Goal: Task Accomplishment & Management: Manage account settings

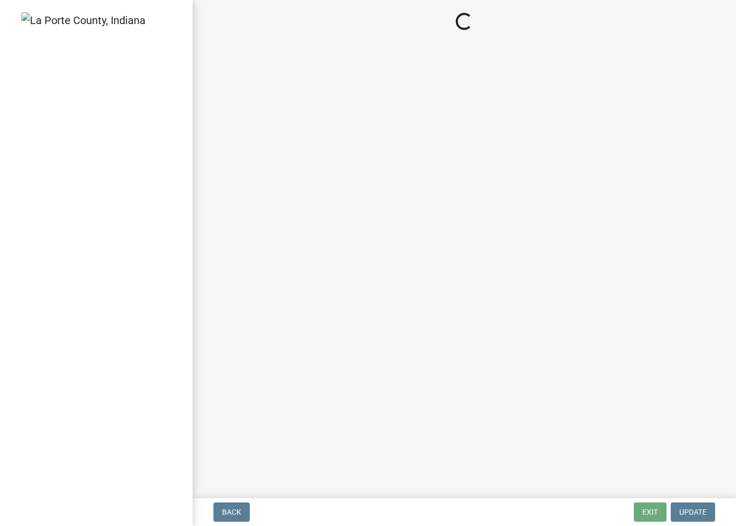
select select "2: 1"
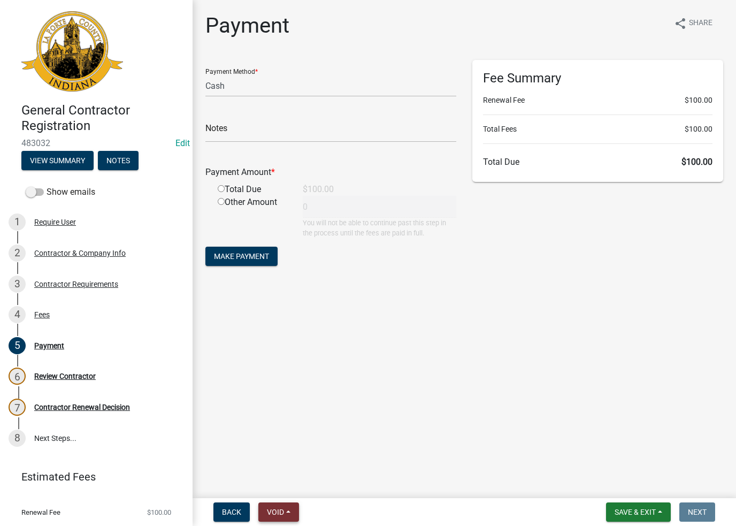
drag, startPoint x: 261, startPoint y: 503, endPoint x: 266, endPoint y: 508, distance: 7.9
click at [266, 508] on button "Void" at bounding box center [278, 511] width 41 height 19
click at [282, 489] on button "Void" at bounding box center [301, 484] width 86 height 26
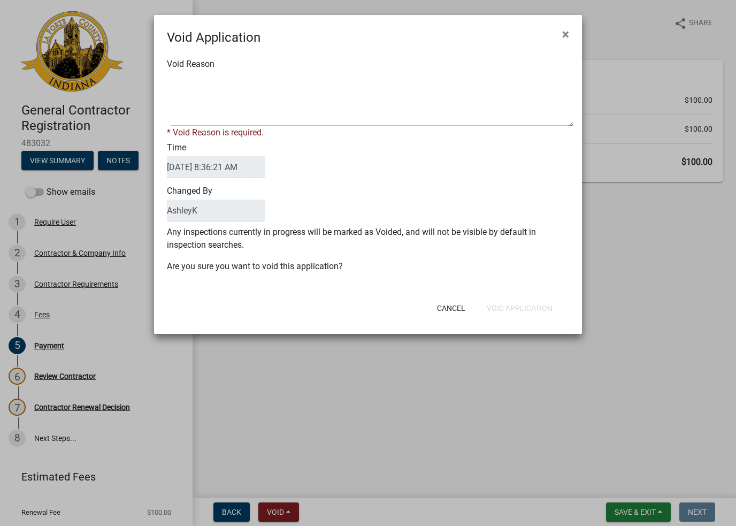
click at [284, 71] on div "Void Reason * Void Reason is required." at bounding box center [368, 98] width 418 height 81
click at [272, 88] on textarea "Void Reason" at bounding box center [372, 99] width 402 height 53
type textarea "void"
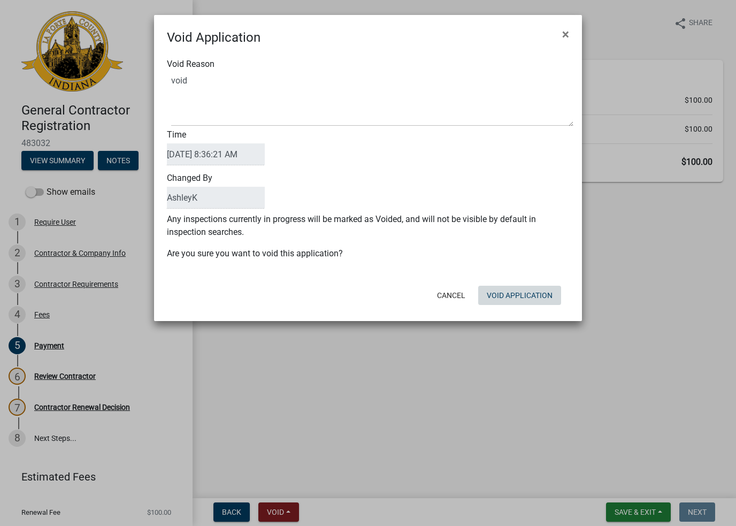
click at [542, 299] on button "Void Application" at bounding box center [519, 294] width 83 height 19
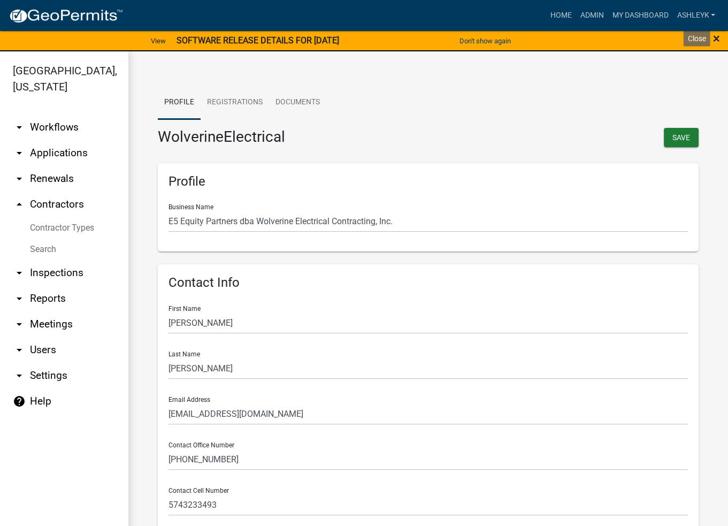
click at [717, 38] on span "×" at bounding box center [716, 38] width 7 height 15
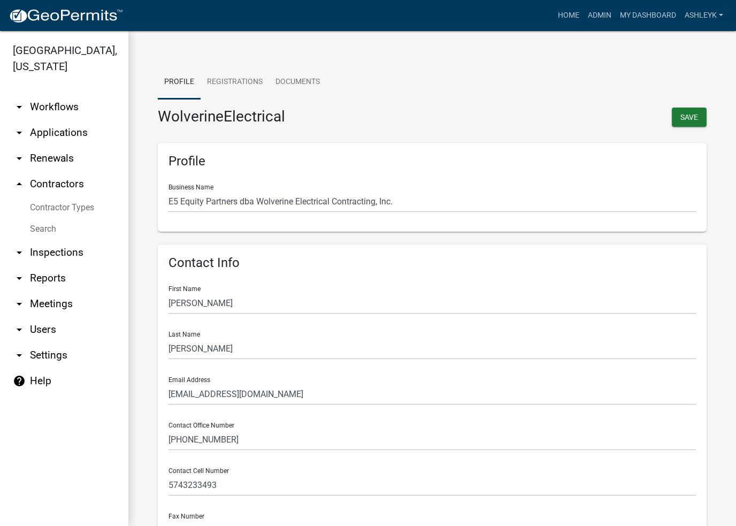
click at [36, 228] on link "Search" at bounding box center [64, 228] width 128 height 21
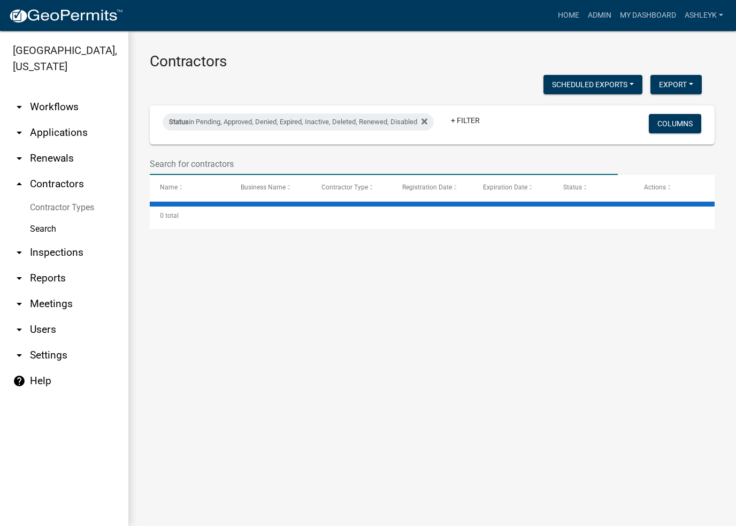
click at [218, 158] on input "text" at bounding box center [384, 164] width 468 height 22
select select "3: 100"
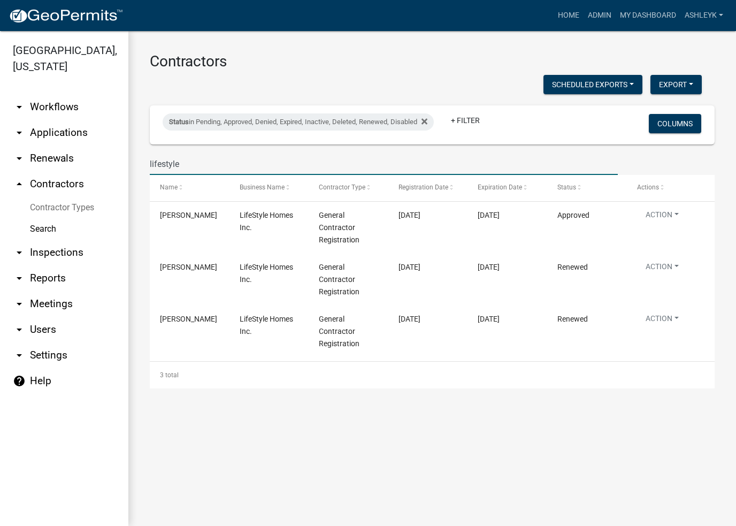
type input "lifestyle"
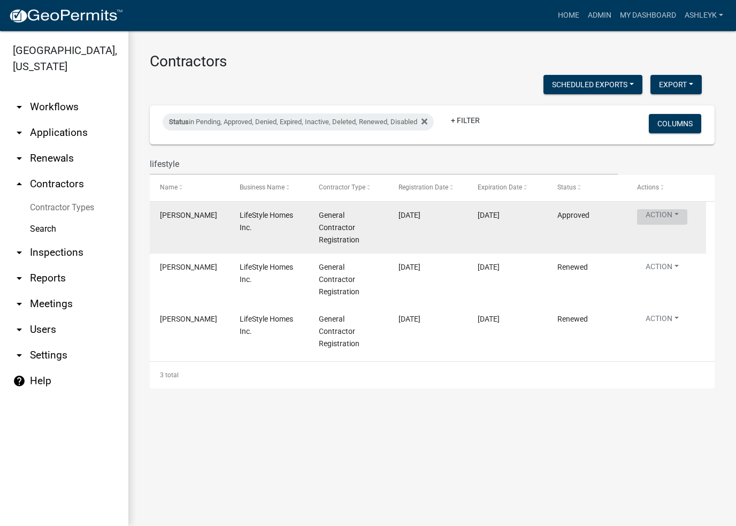
drag, startPoint x: 658, startPoint y: 217, endPoint x: 666, endPoint y: 250, distance: 33.5
click at [658, 218] on button "Action" at bounding box center [662, 217] width 50 height 16
click at [656, 400] on link "View Profile" at bounding box center [680, 398] width 89 height 26
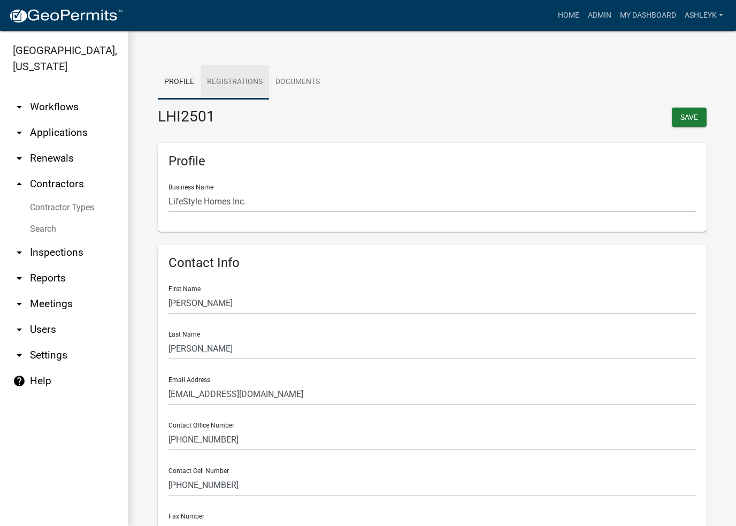
click at [236, 75] on link "Registrations" at bounding box center [234, 82] width 68 height 34
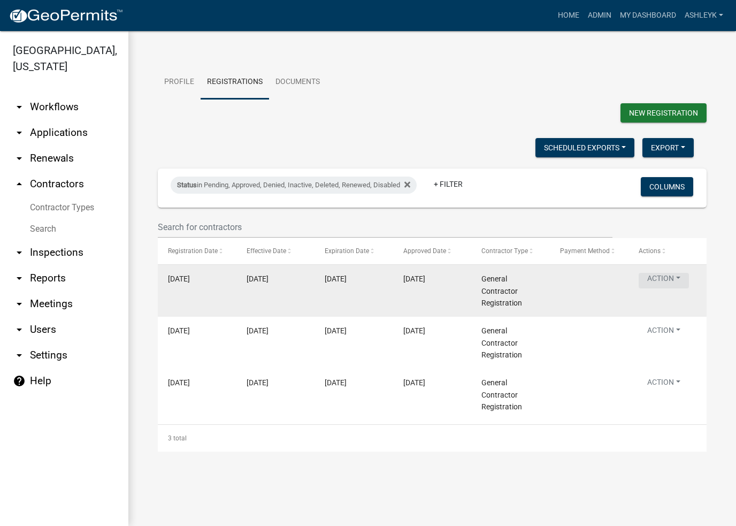
click at [660, 282] on button "Action" at bounding box center [663, 281] width 50 height 16
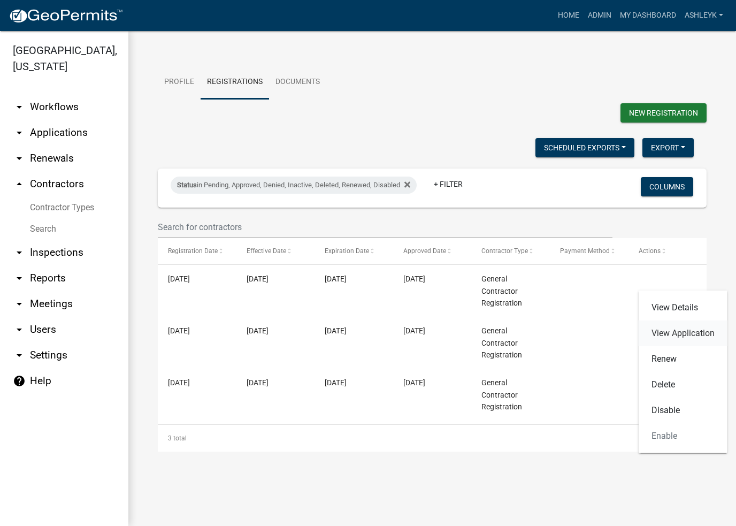
click at [668, 336] on link "View Application" at bounding box center [682, 333] width 89 height 26
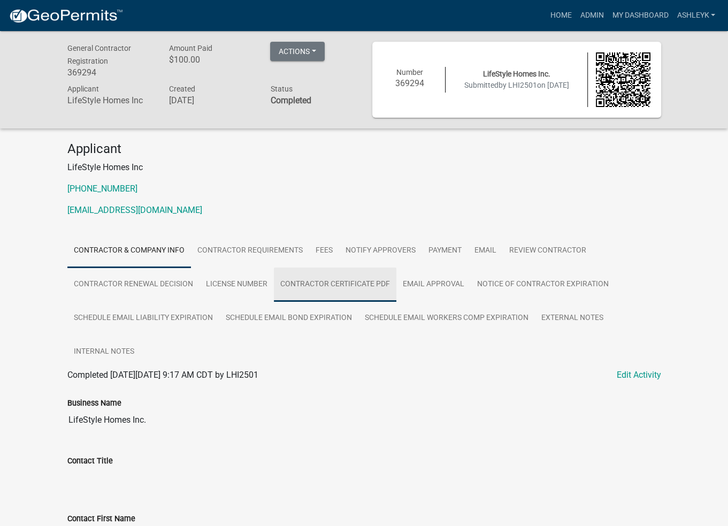
click at [311, 287] on link "Contractor Certificate PDF" at bounding box center [335, 284] width 122 height 34
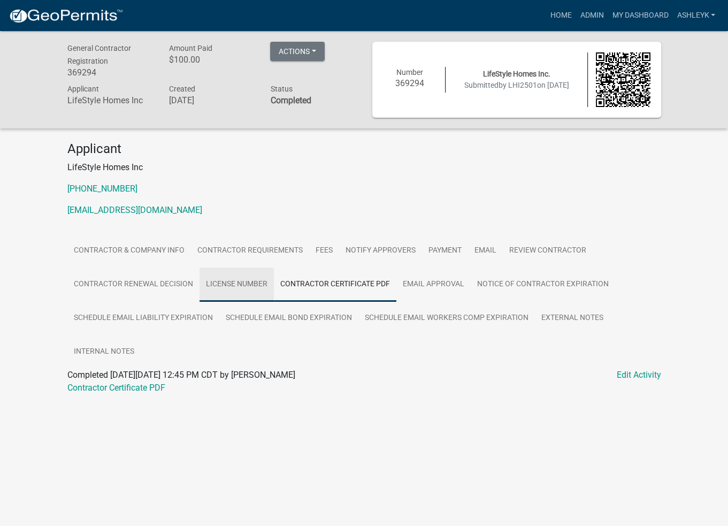
click at [239, 288] on link "License Number" at bounding box center [236, 284] width 74 height 34
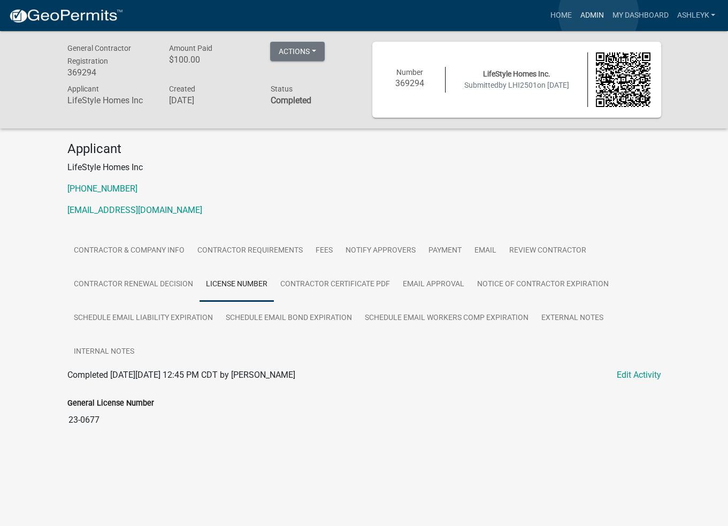
click at [598, 14] on link "Admin" at bounding box center [591, 15] width 32 height 20
